Goal: Answer question/provide support: Share knowledge or assist other users

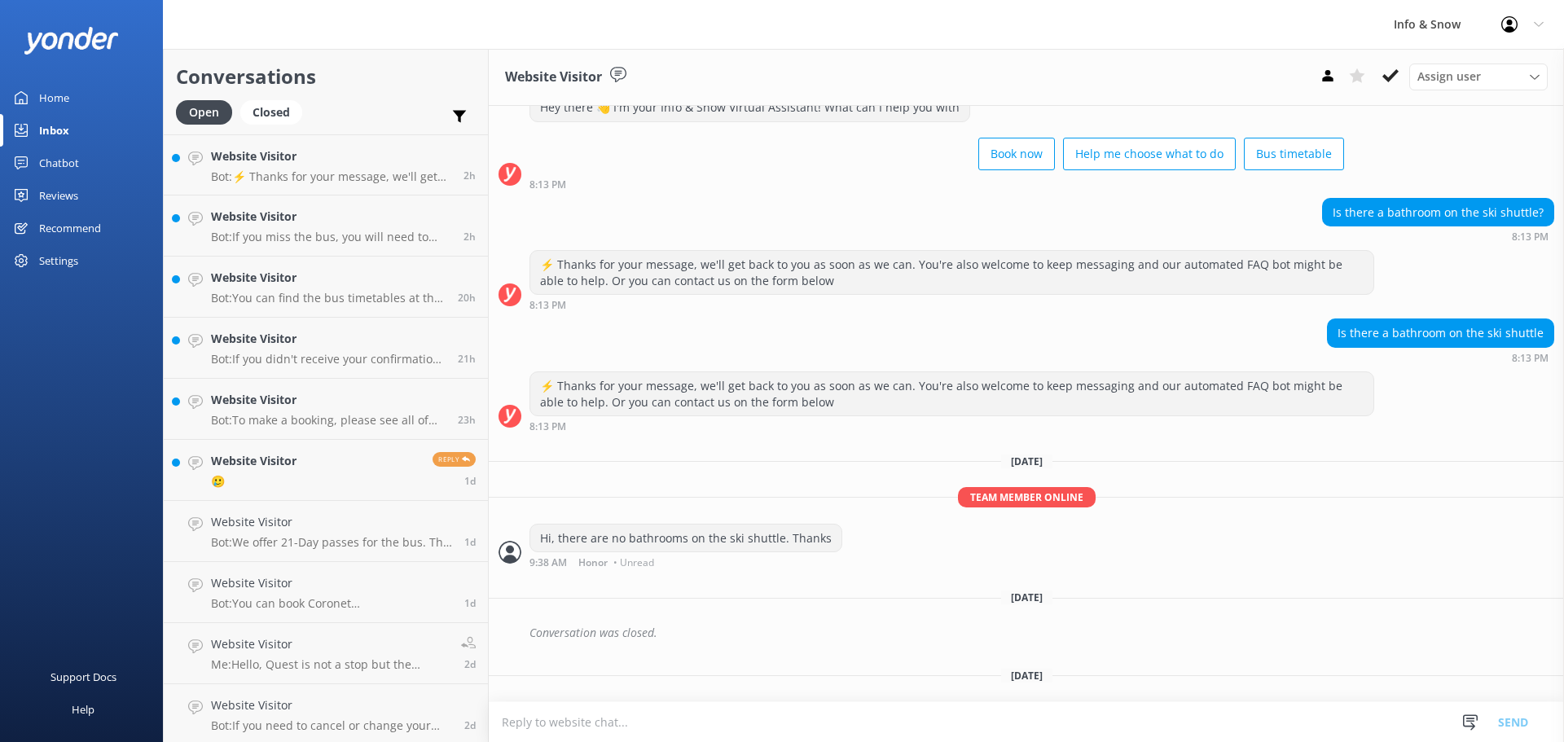
scroll to position [86, 0]
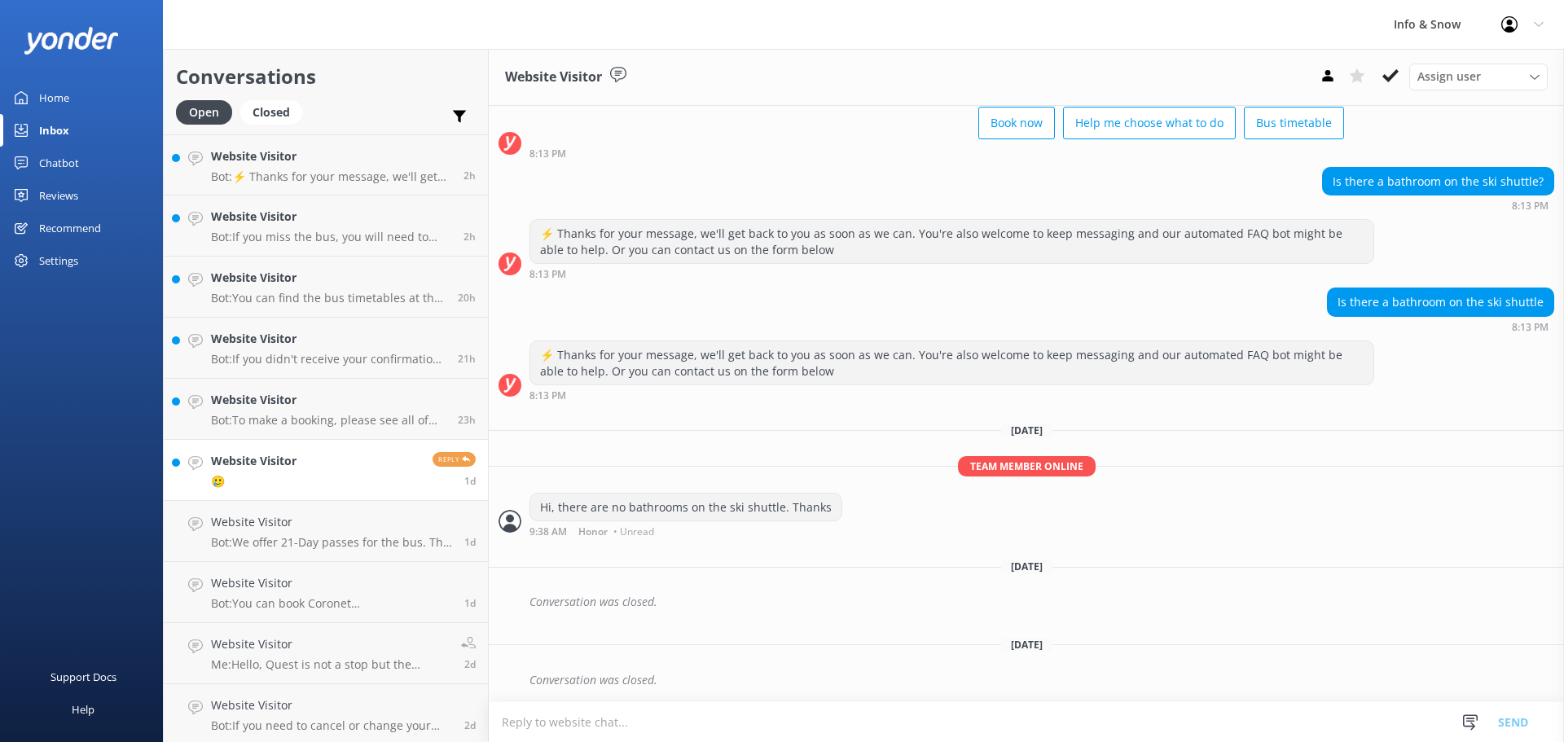
click at [312, 465] on link "Website Visitor 🥲 Reply 1d" at bounding box center [326, 470] width 324 height 61
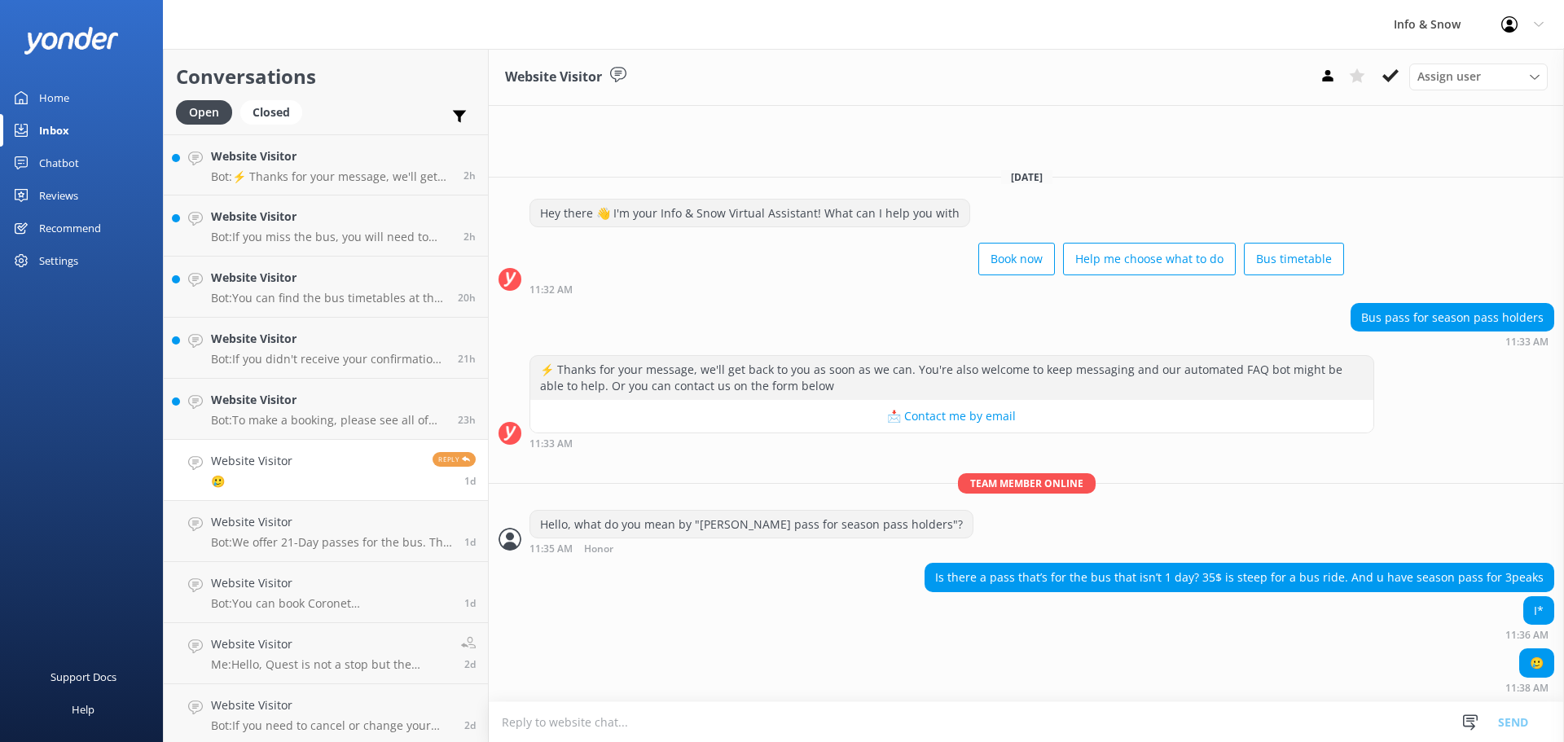
click at [1099, 718] on textarea at bounding box center [1026, 722] width 1075 height 40
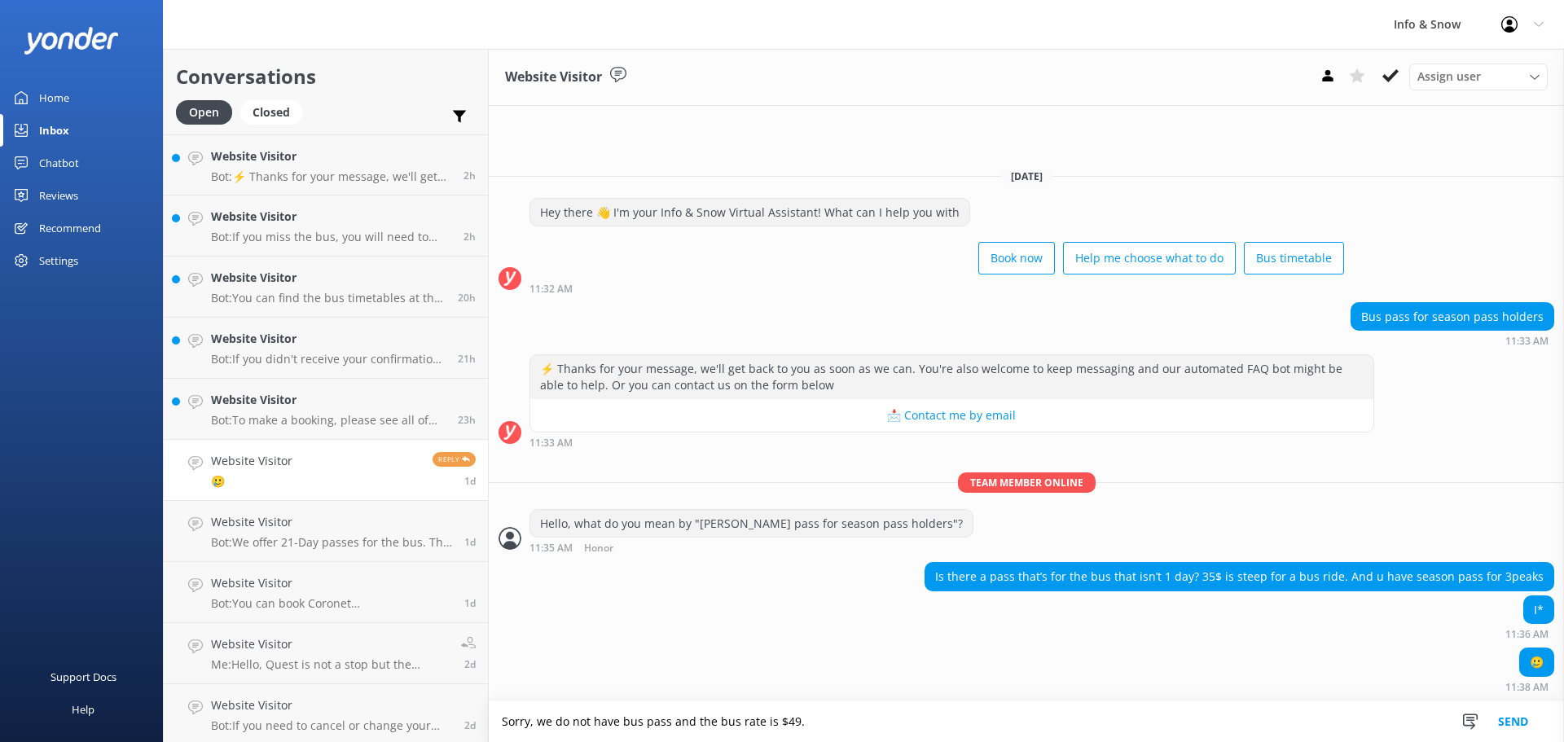
type textarea "Sorry, we do not have bus pass and the bus rate is $49."
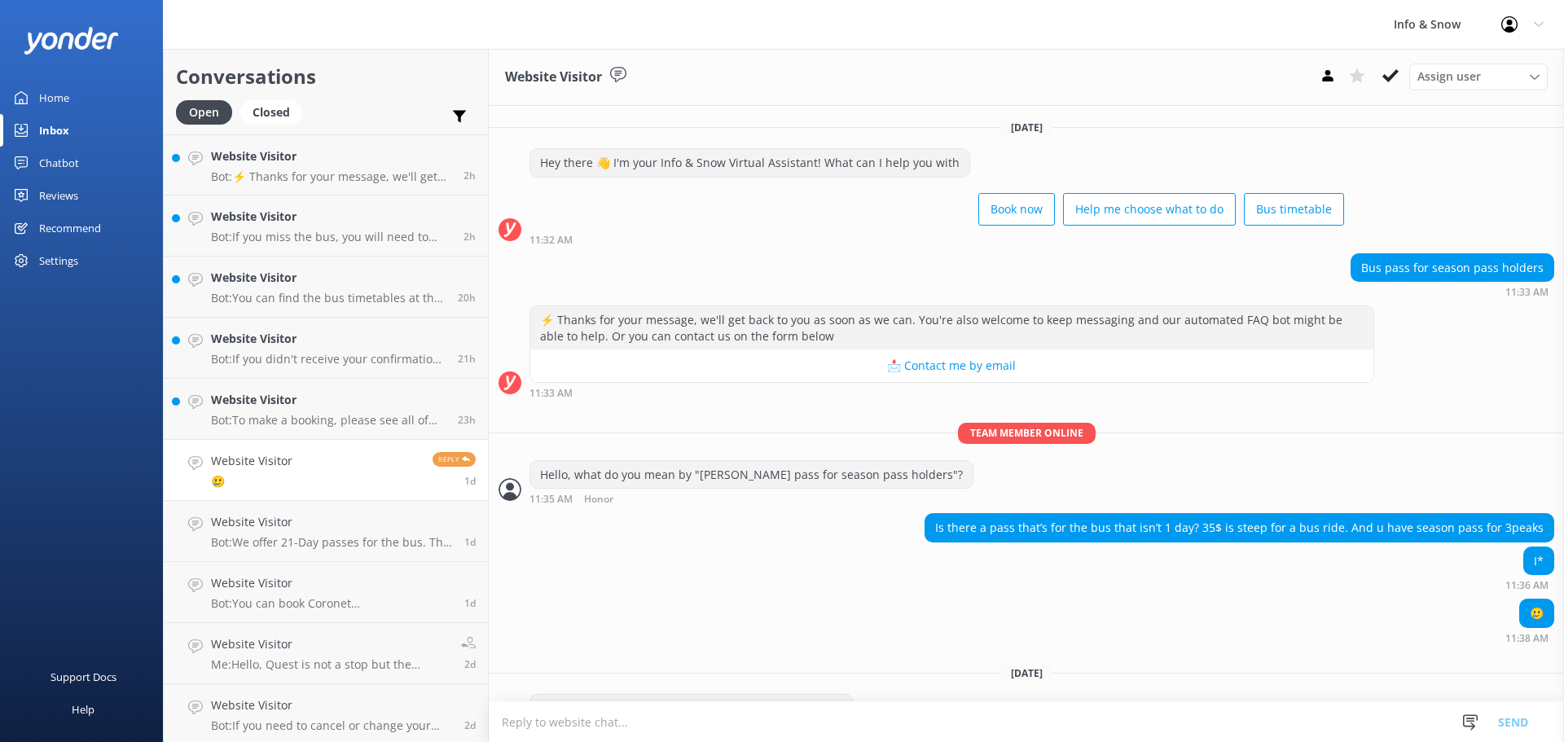
scroll to position [46, 0]
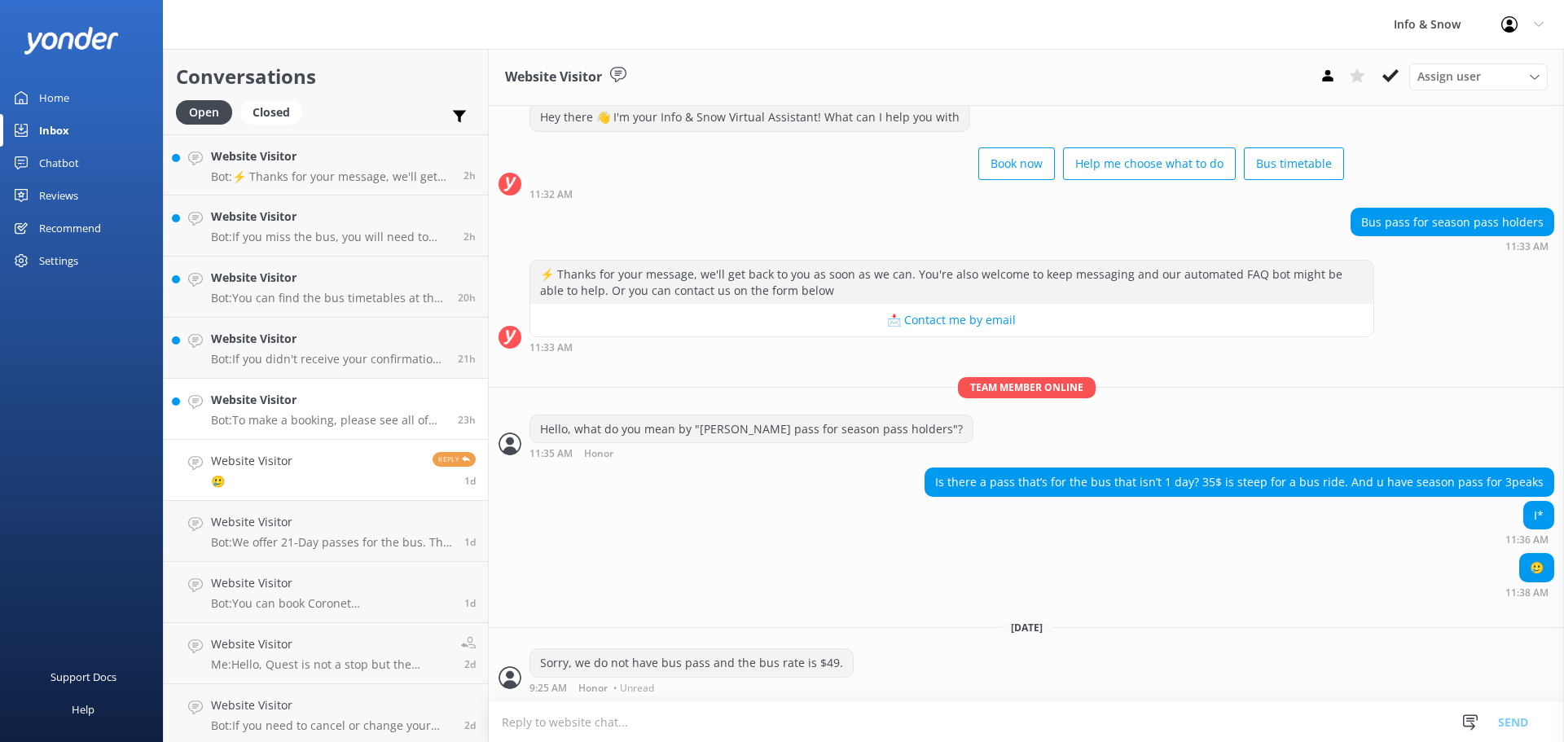
click at [376, 408] on h4 "Website Visitor" at bounding box center [328, 400] width 235 height 18
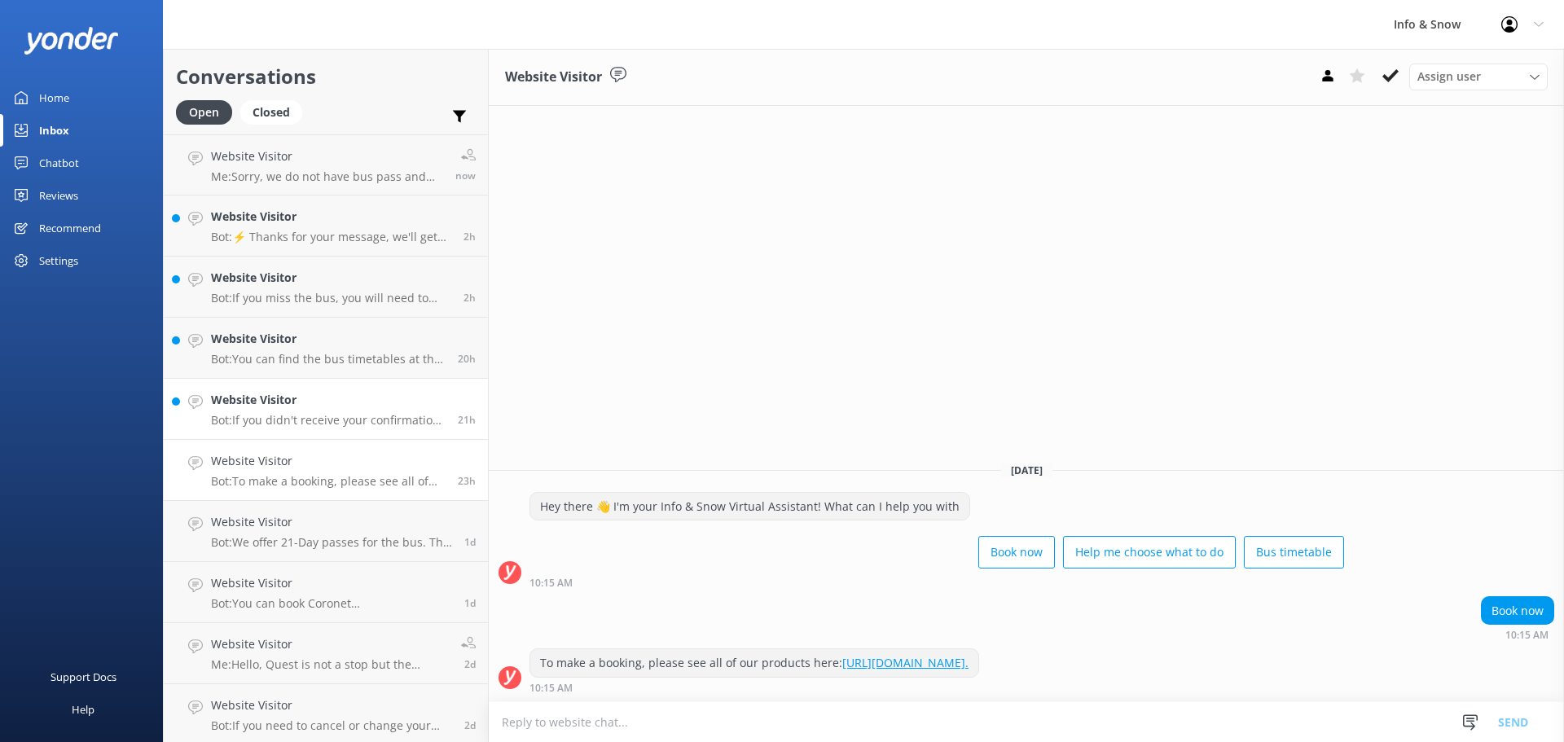
click at [301, 416] on p "Bot: If you didn't receive your confirmation email, please email the team at [E…" at bounding box center [328, 420] width 235 height 15
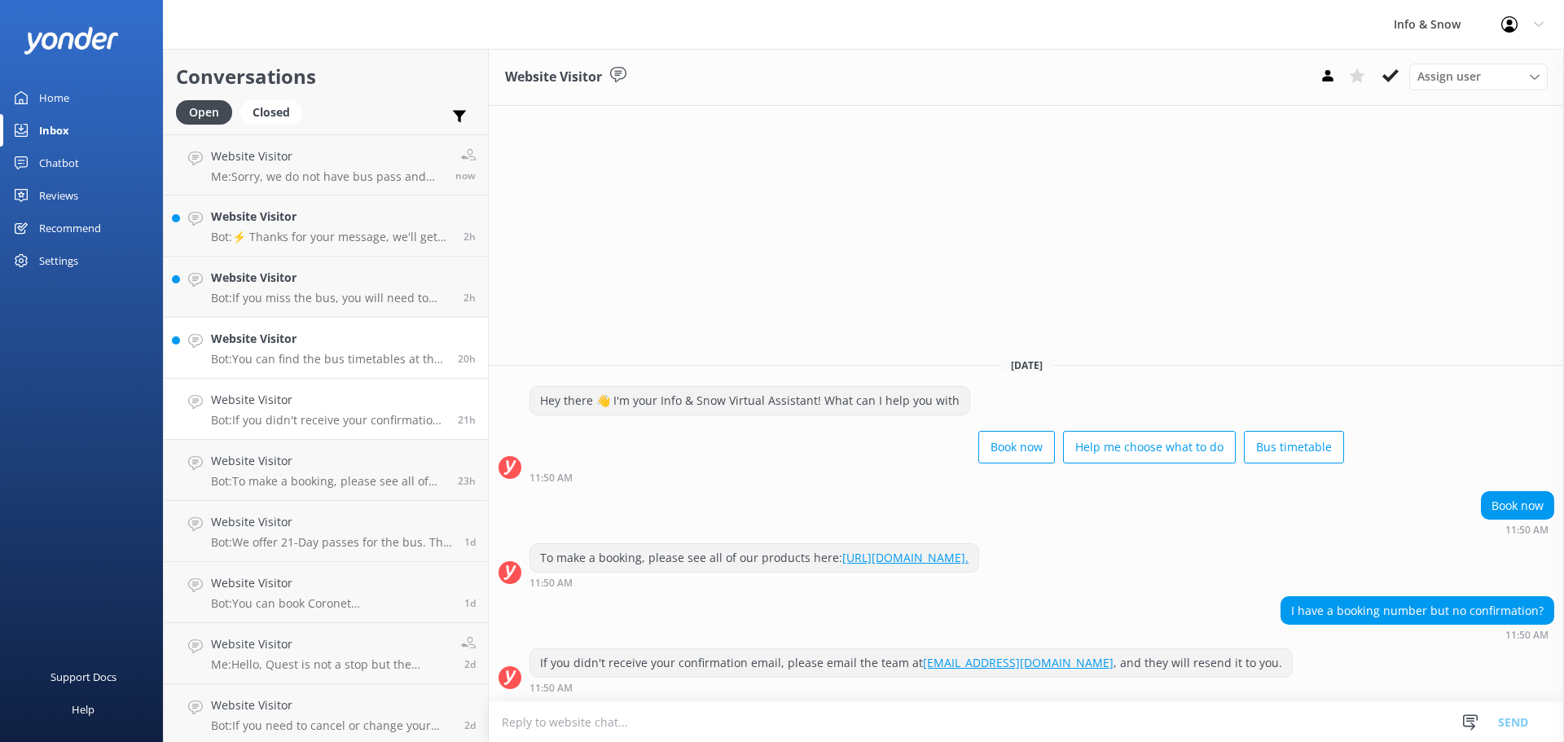
click at [326, 353] on p "Bot: You can find the bus timetables at the following links: - Timetable Brochu…" at bounding box center [328, 359] width 235 height 15
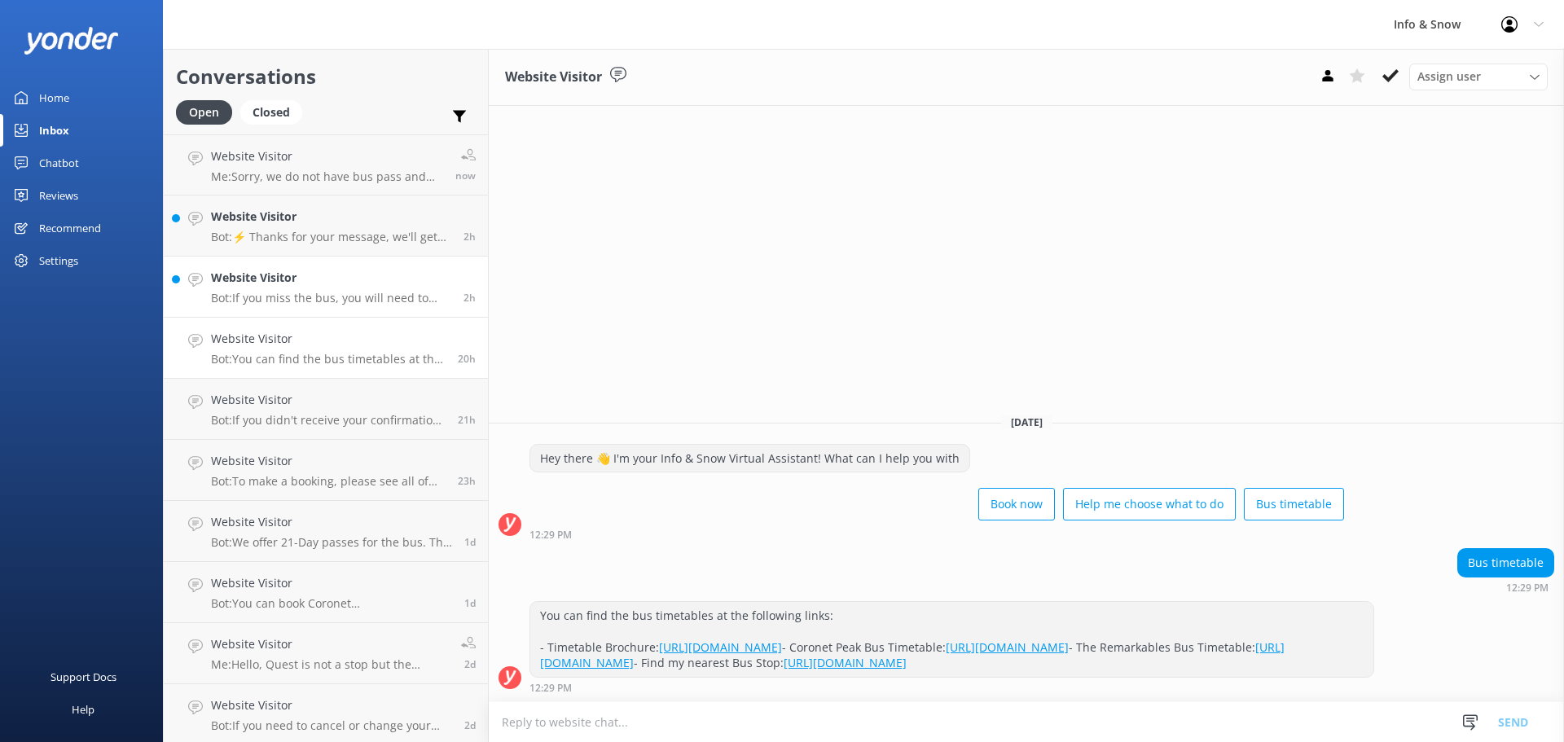
click at [331, 284] on h4 "Website Visitor" at bounding box center [331, 278] width 240 height 18
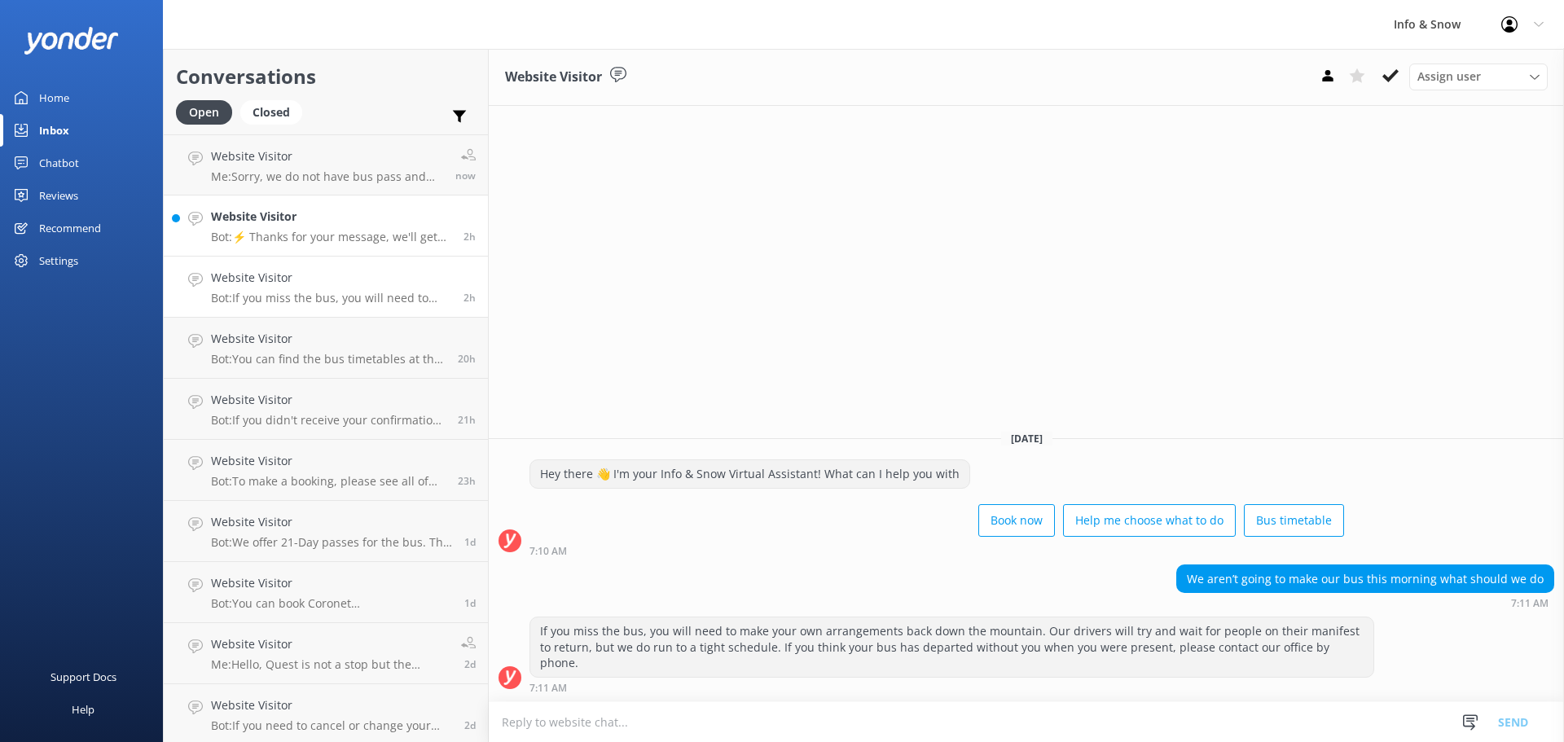
click at [342, 227] on div "Website Visitor Bot: ⚡ Thanks for your message, we'll get back to you as soon a…" at bounding box center [331, 226] width 240 height 36
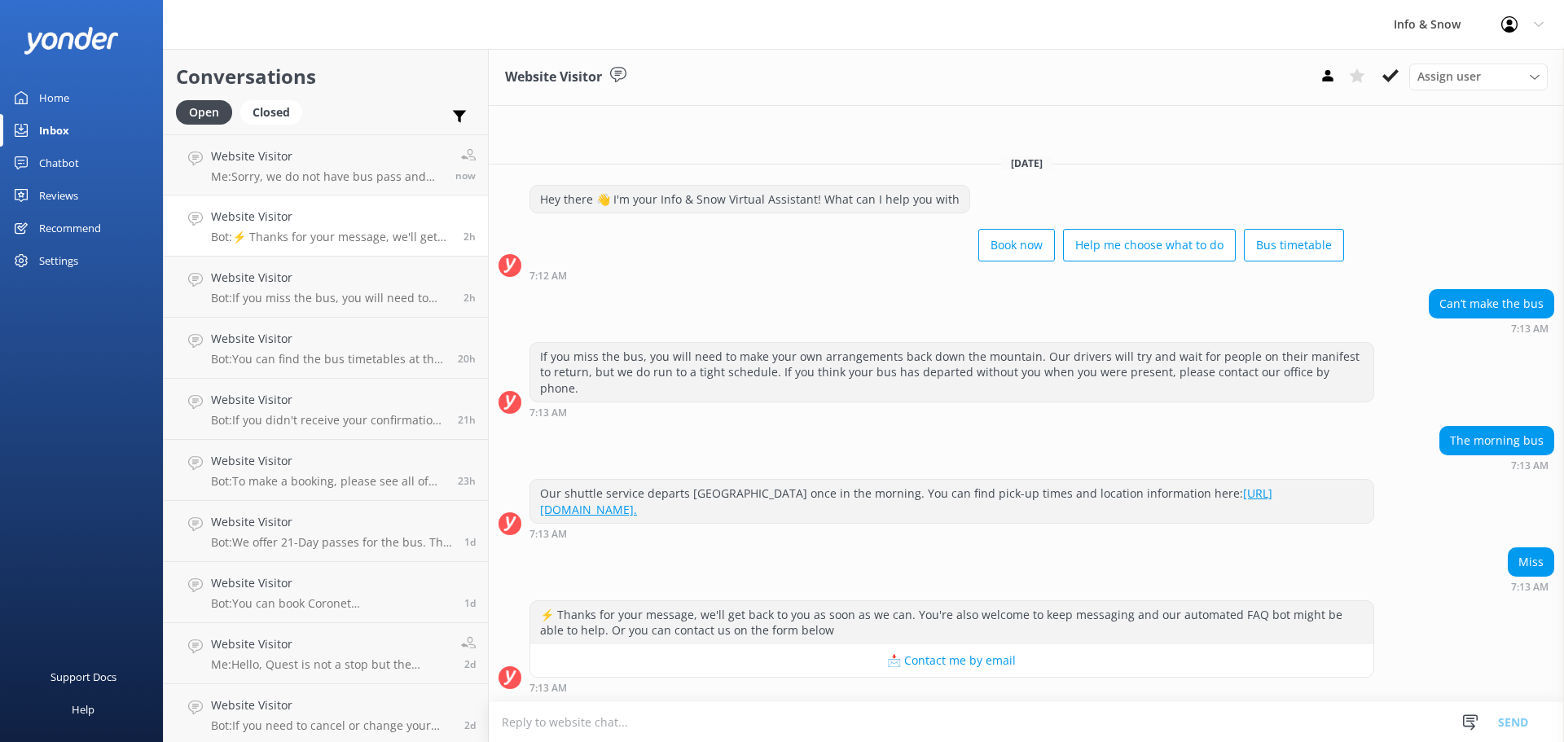
type textarea "h"
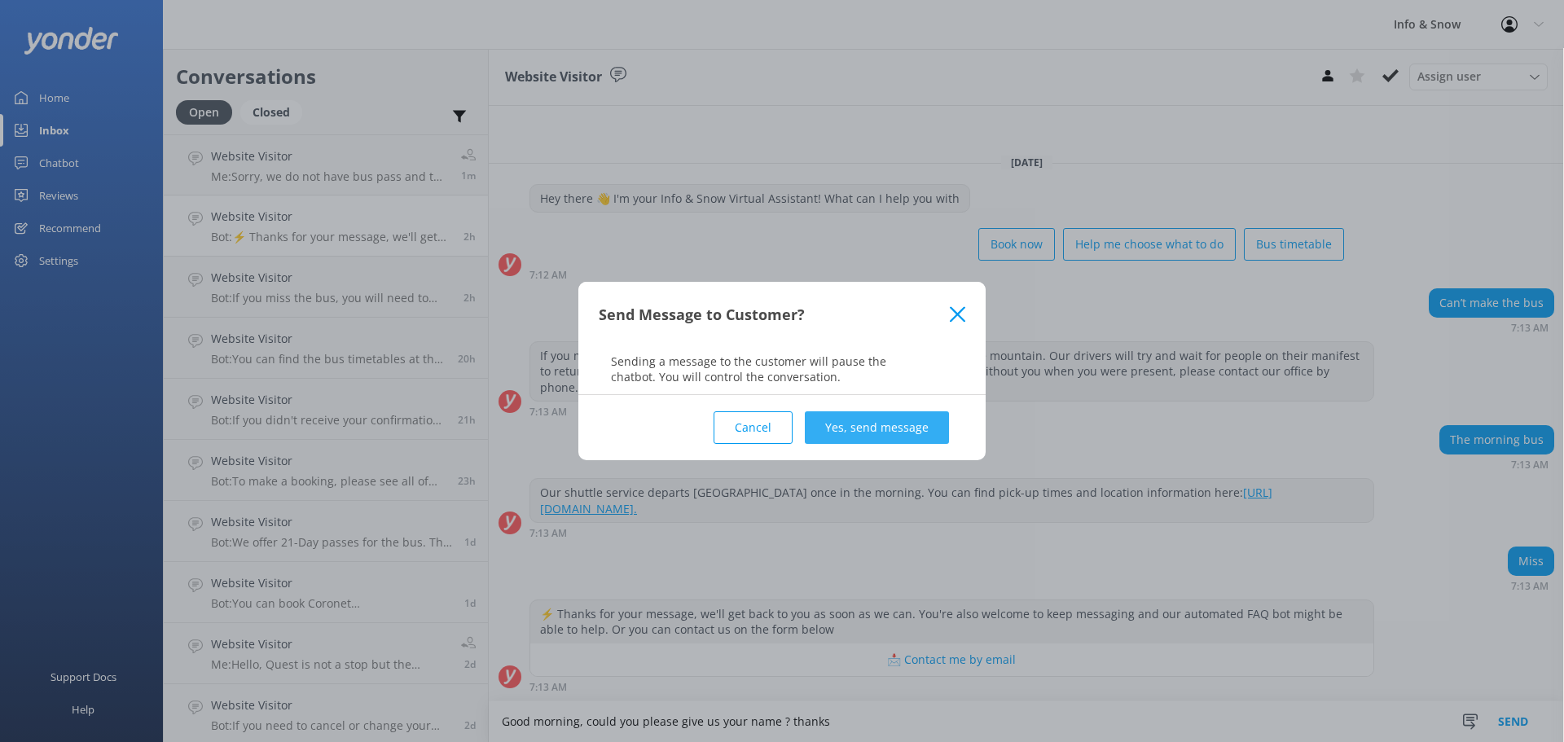
type textarea "Good morning, could you please give us your name ? thanks"
click at [915, 426] on button "Yes, send message" at bounding box center [877, 427] width 144 height 33
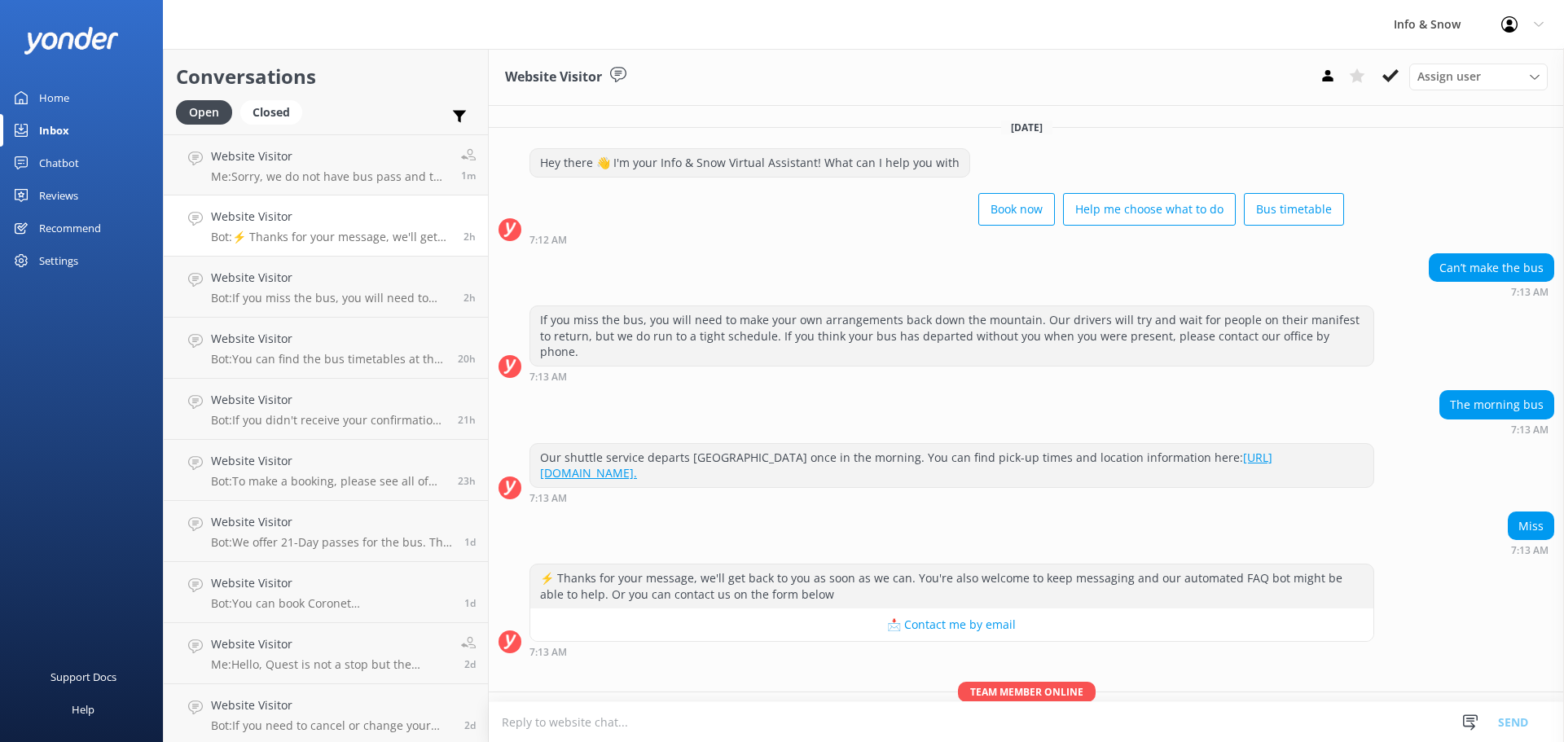
scroll to position [54, 0]
